Goal: Find specific page/section: Find specific page/section

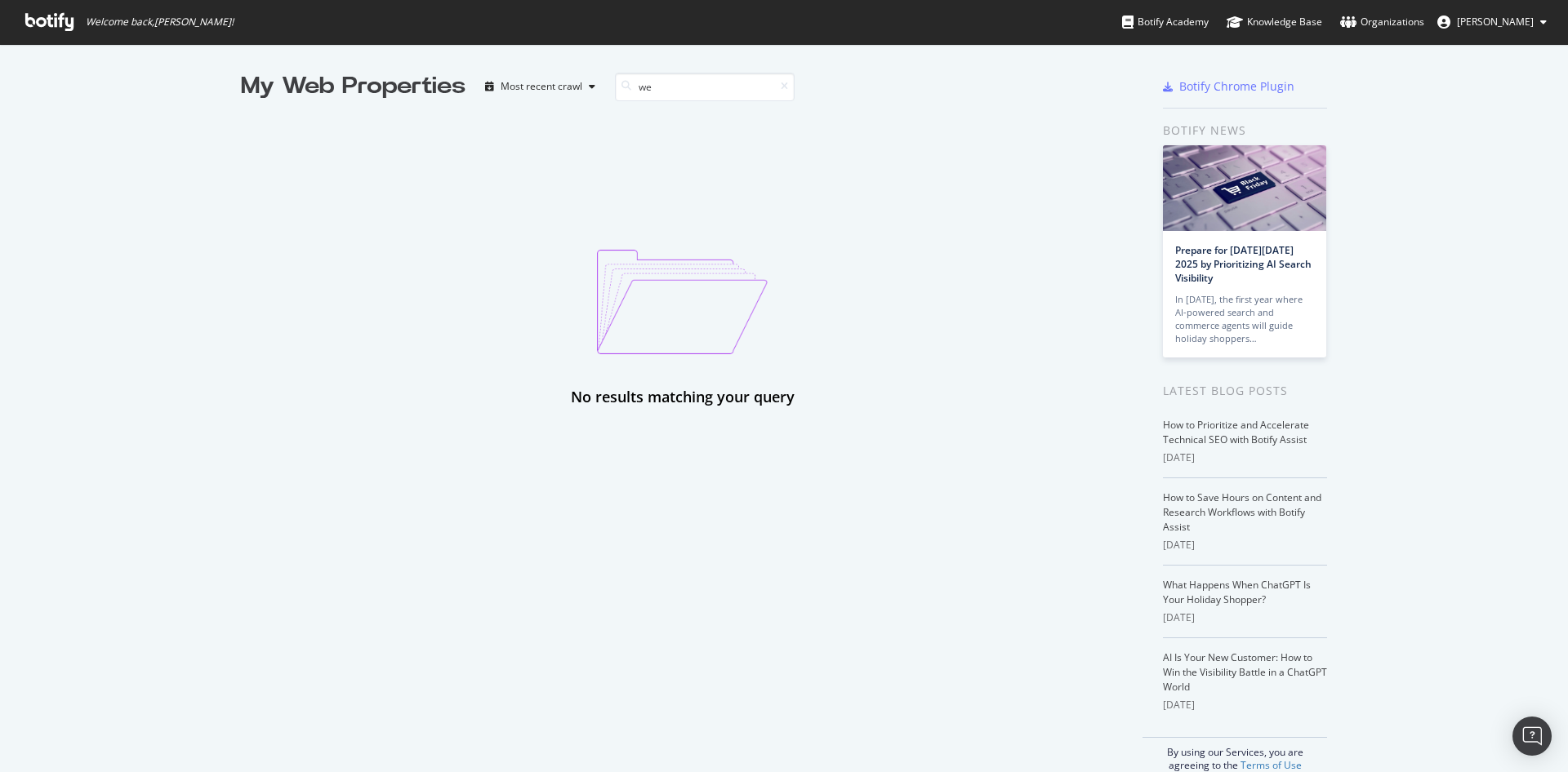
type input "w"
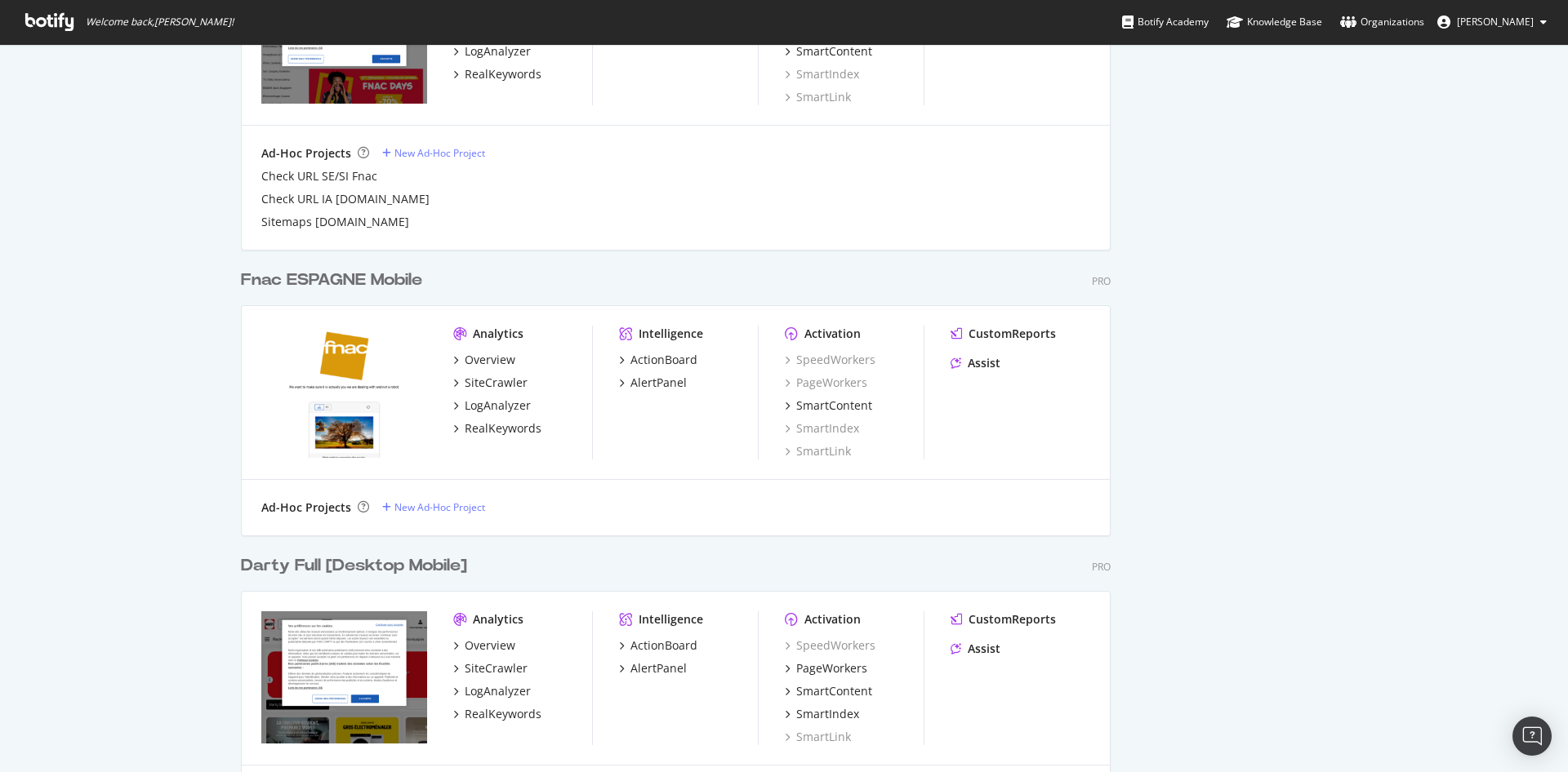
scroll to position [888, 0]
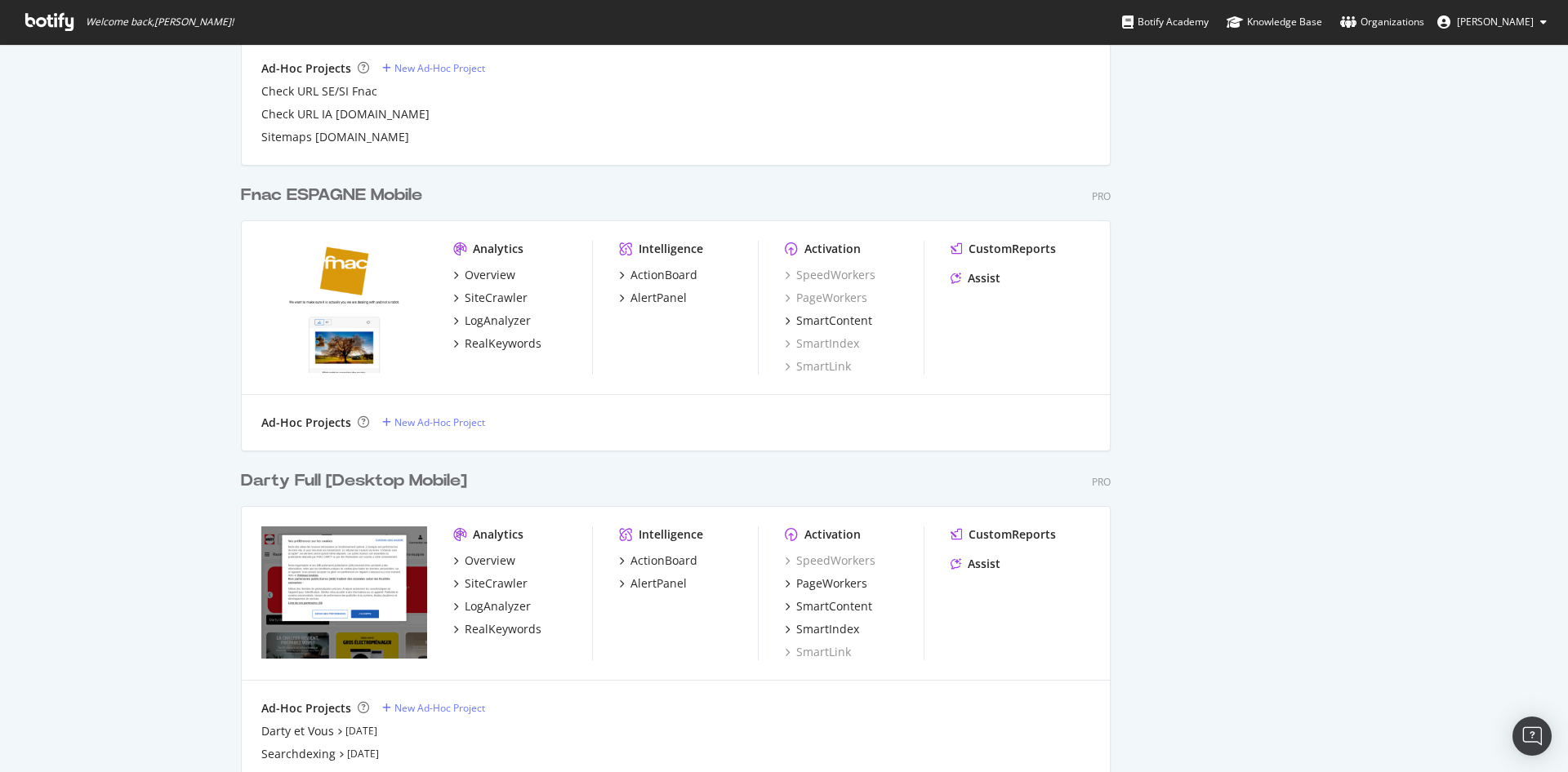
click at [136, 218] on div "My Web Properties Most recent crawl [DOMAIN_NAME] | Fnac Belgique Mobile Pro An…" at bounding box center [784, 639] width 1568 height 2967
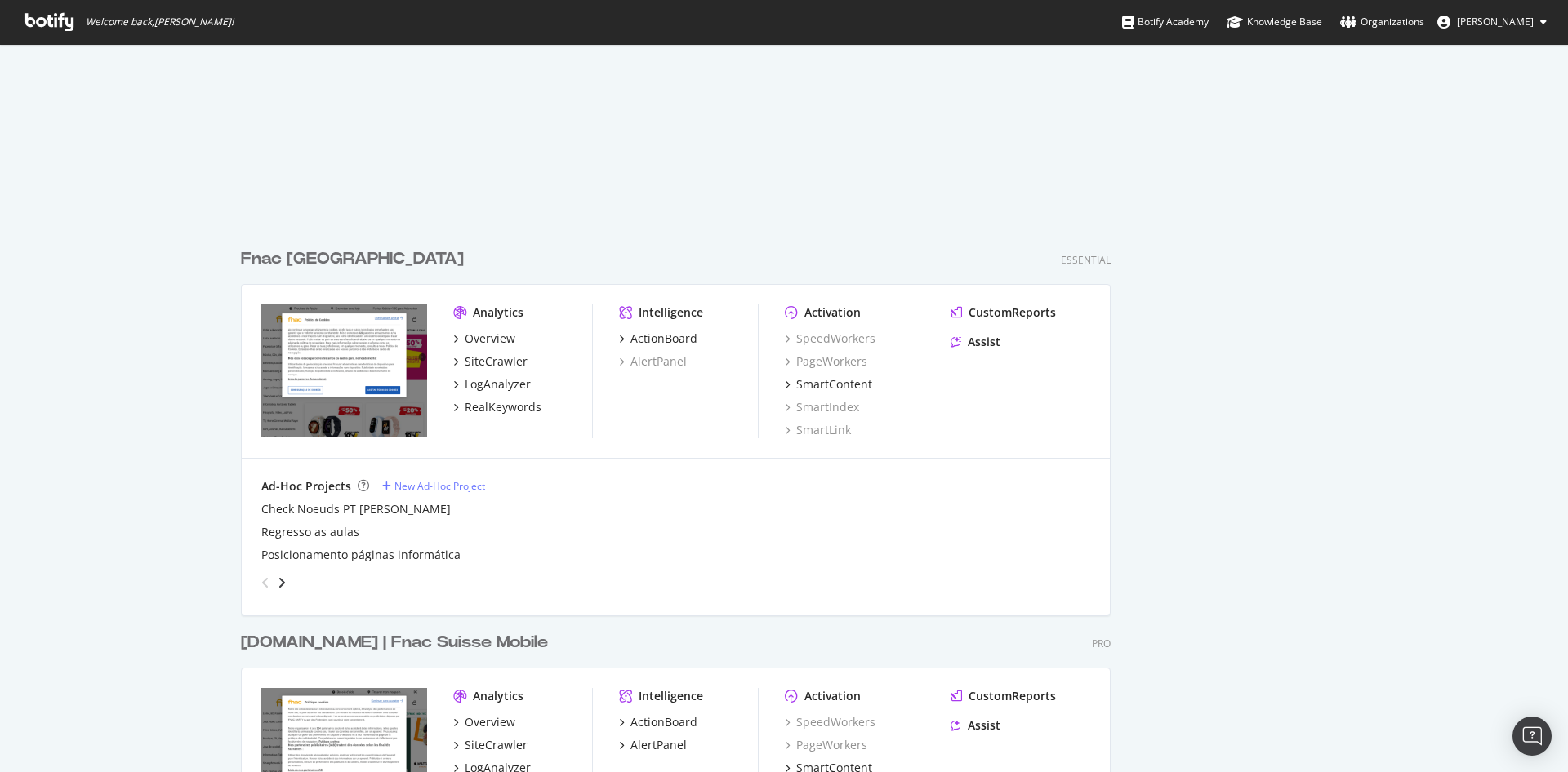
scroll to position [2239, 0]
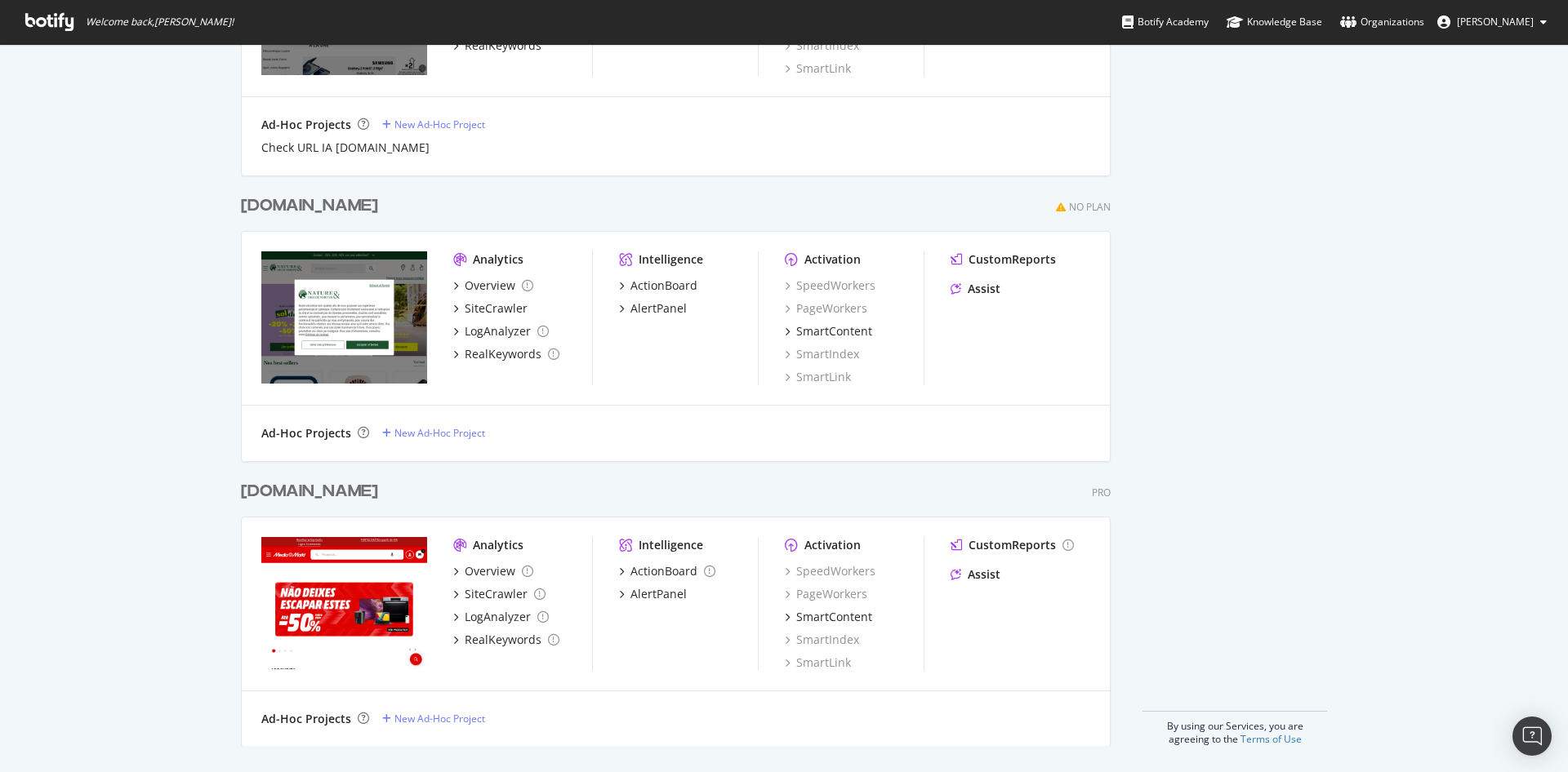
click at [1516, 21] on span "[PERSON_NAME]" at bounding box center [1496, 22] width 77 height 14
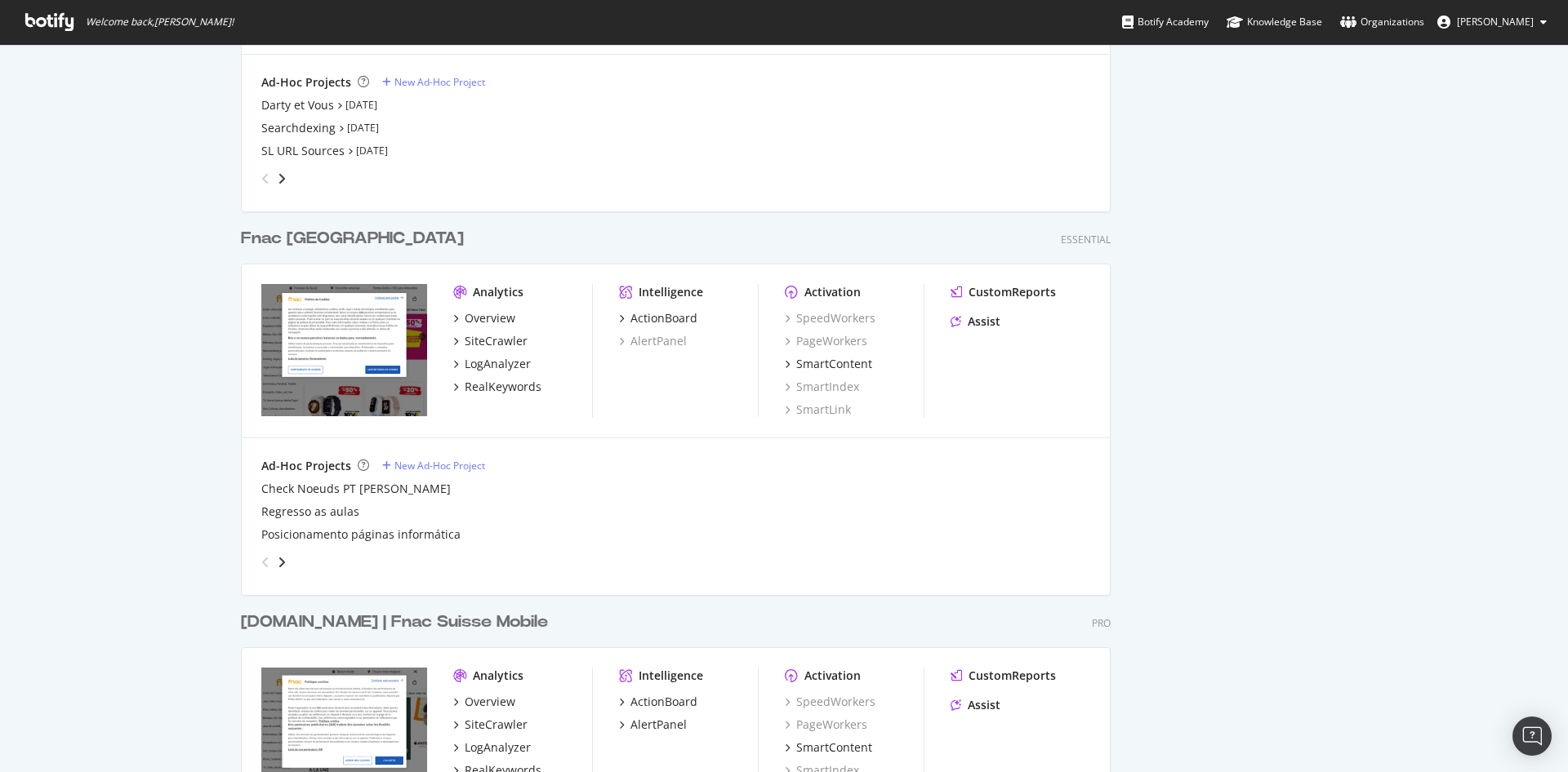
scroll to position [1446, 0]
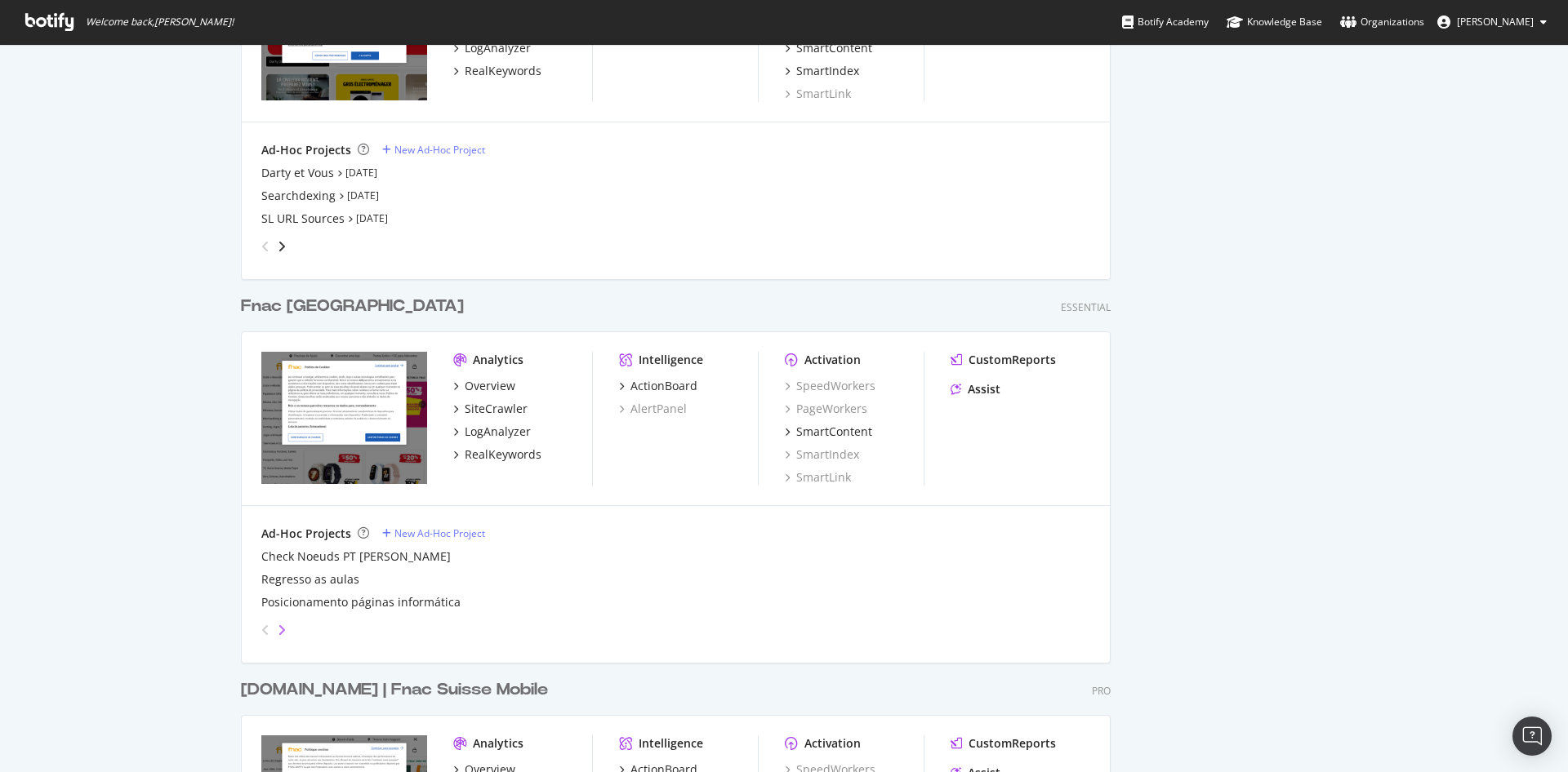
click at [282, 628] on icon "angle-right" at bounding box center [281, 630] width 8 height 13
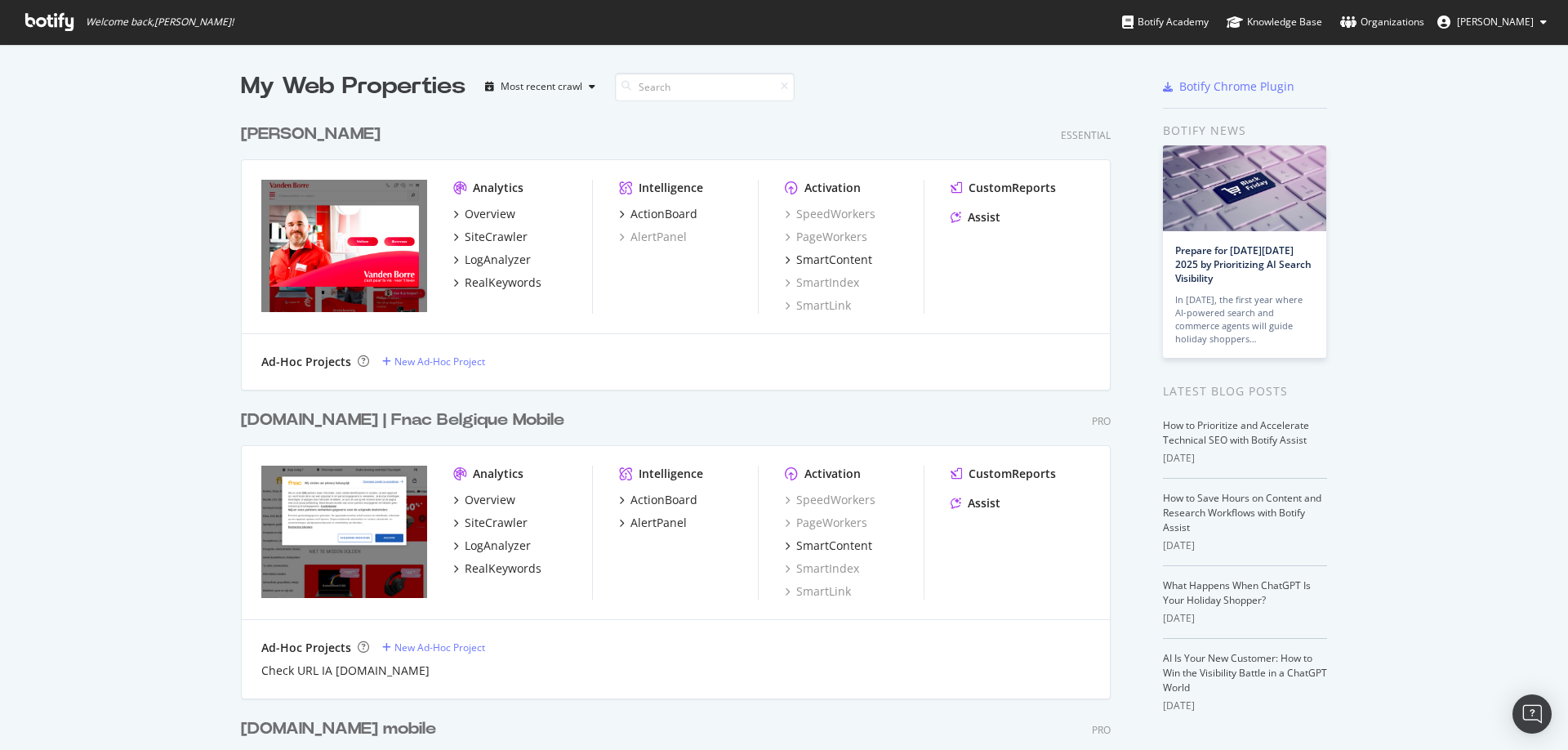
scroll to position [750, 1568]
